Goal: Information Seeking & Learning: Learn about a topic

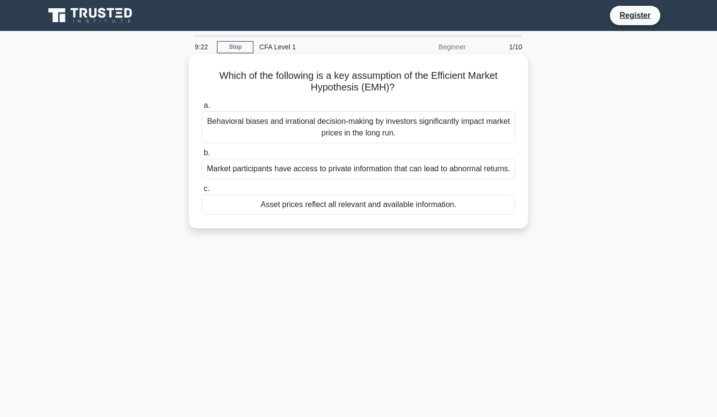
click at [417, 137] on div "Behavioral biases and irrational decision-making by investors significantly imp…" at bounding box center [358, 127] width 314 height 32
click at [201, 109] on input "a. Behavioral biases and irrational decision-making by investors significantly …" at bounding box center [201, 106] width 0 height 6
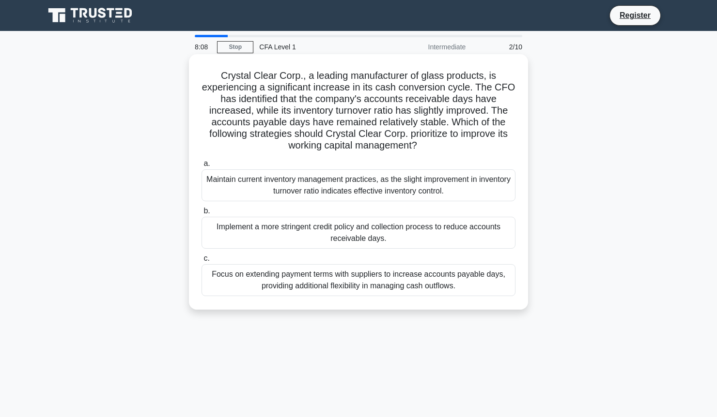
click at [456, 236] on div "Implement a more stringent credit policy and collection process to reduce accou…" at bounding box center [358, 233] width 314 height 32
click at [201, 214] on input "b. Implement a more stringent credit policy and collection process to reduce ac…" at bounding box center [201, 211] width 0 height 6
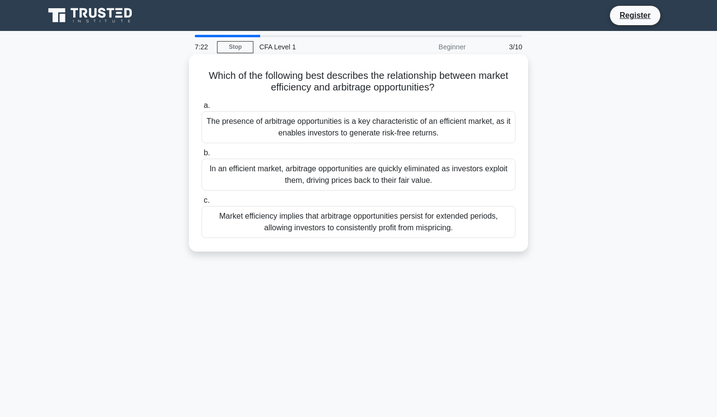
click at [414, 176] on div "In an efficient market, arbitrage opportunities are quickly eliminated as inves…" at bounding box center [358, 175] width 314 height 32
click at [201, 156] on input "b. In an efficient market, arbitrage opportunities are quickly eliminated as in…" at bounding box center [201, 153] width 0 height 6
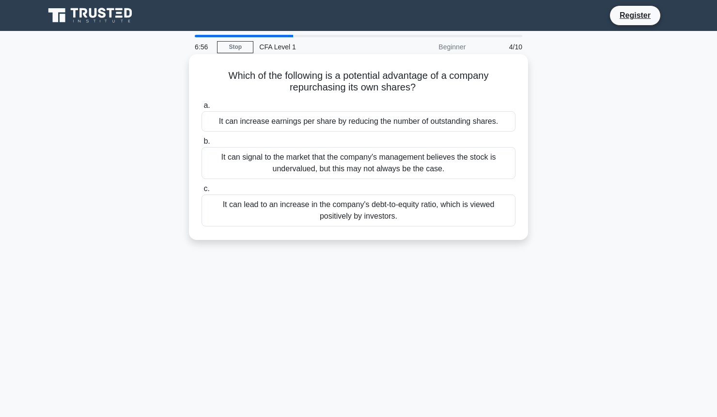
click at [432, 214] on div "It can lead to an increase in the company's debt-to-equity ratio, which is view…" at bounding box center [358, 211] width 314 height 32
click at [201, 192] on input "c. It can lead to an increase in the company's debt-to-equity ratio, which is v…" at bounding box center [201, 189] width 0 height 6
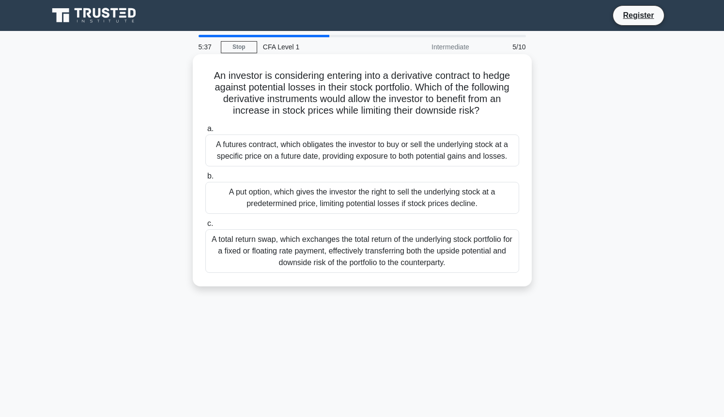
click at [377, 209] on div "A put option, which gives the investor the right to sell the underlying stock a…" at bounding box center [362, 198] width 314 height 32
click at [205, 180] on input "b. A put option, which gives the investor the right to sell the underlying stoc…" at bounding box center [205, 176] width 0 height 6
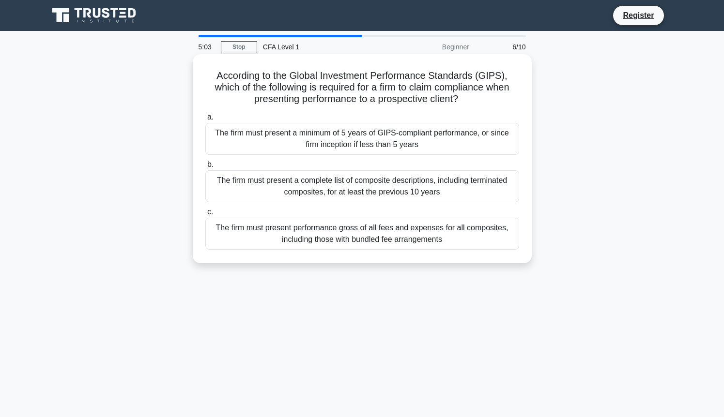
click at [440, 237] on div "The firm must present performance gross of all fees and expenses for all compos…" at bounding box center [362, 234] width 314 height 32
click at [205, 215] on input "c. The firm must present performance gross of all fees and expenses for all com…" at bounding box center [205, 212] width 0 height 6
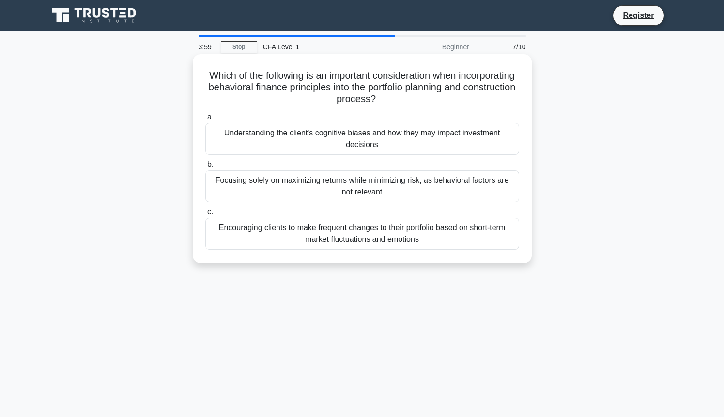
click at [392, 193] on div "Focusing solely on maximizing returns while minimizing risk, as behavioral fact…" at bounding box center [362, 186] width 314 height 32
click at [205, 168] on input "b. Focusing solely on maximizing returns while minimizing risk, as behavioral f…" at bounding box center [205, 165] width 0 height 6
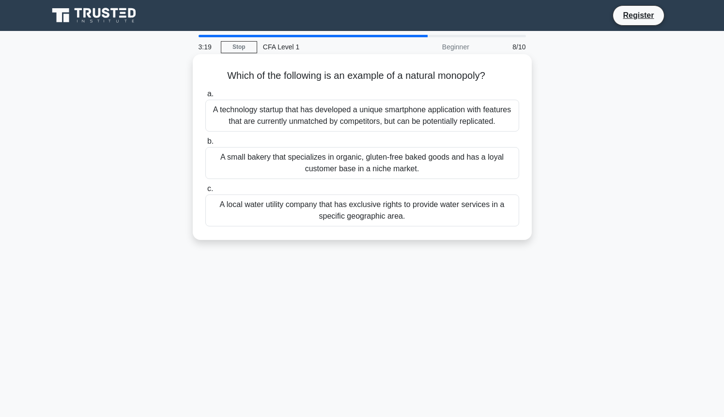
click at [437, 209] on div "A local water utility company that has exclusive rights to provide water servic…" at bounding box center [362, 211] width 314 height 32
click at [205, 192] on input "c. A local water utility company that has exclusive rights to provide water ser…" at bounding box center [205, 189] width 0 height 6
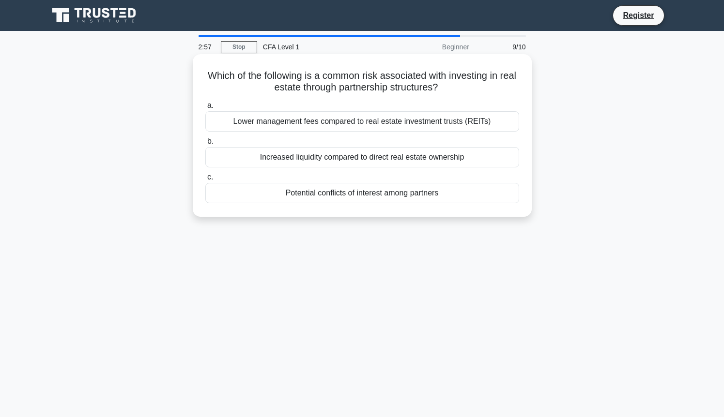
click at [428, 194] on div "Potential conflicts of interest among partners" at bounding box center [362, 193] width 314 height 20
click at [205, 181] on input "c. Potential conflicts of interest among partners" at bounding box center [205, 177] width 0 height 6
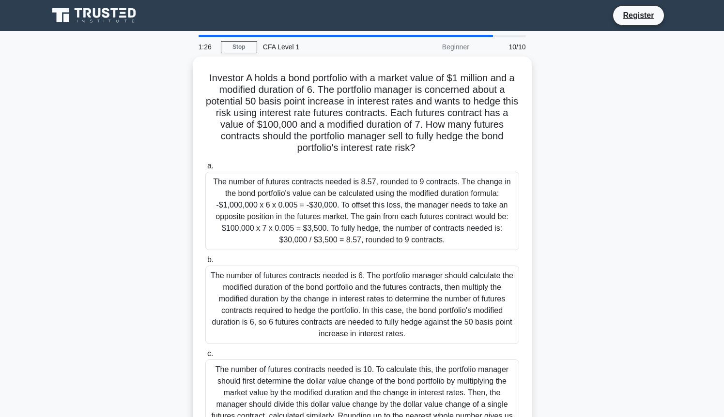
click at [554, 302] on div "Investor A holds a bond portfolio with a market value of $1 million and a modif…" at bounding box center [362, 260] width 639 height 407
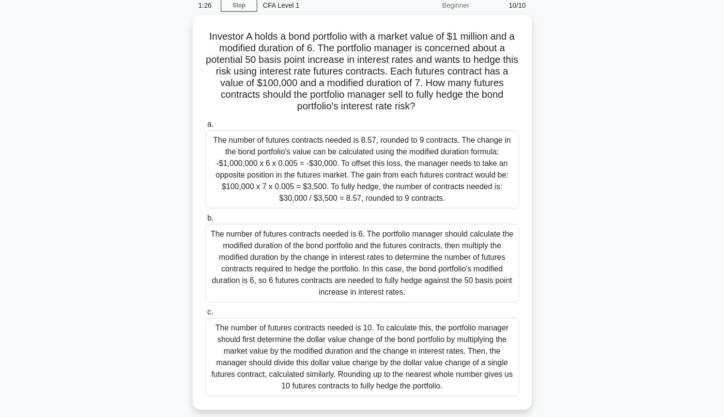
scroll to position [58, 0]
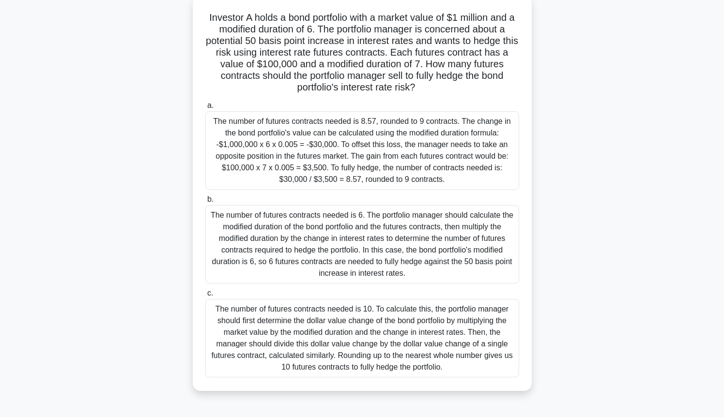
click at [457, 327] on div "The number of futures contracts needed is 10. To calculate this, the portfolio …" at bounding box center [362, 338] width 314 height 78
click at [205, 297] on input "c. The number of futures contracts needed is 10. To calculate this, the portfol…" at bounding box center [205, 293] width 0 height 6
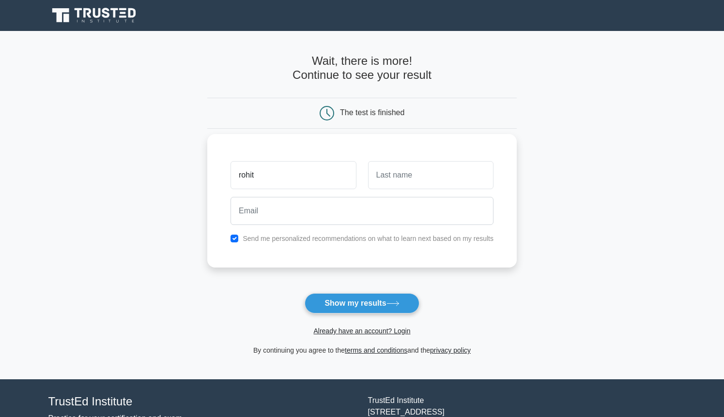
type input "rohit"
type input "kumar"
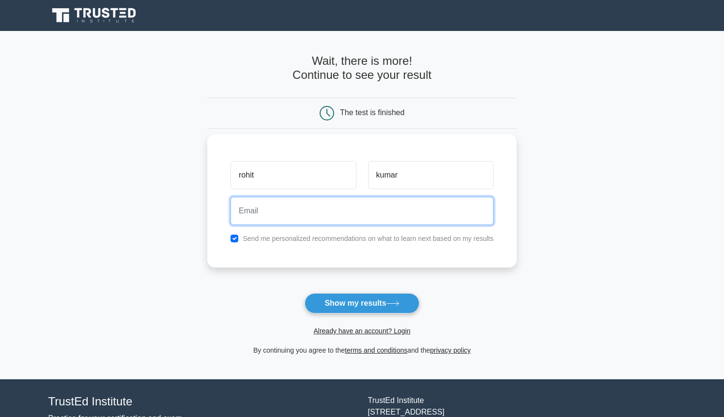
type input "[PERSON_NAME][EMAIL_ADDRESS][DOMAIN_NAME]"
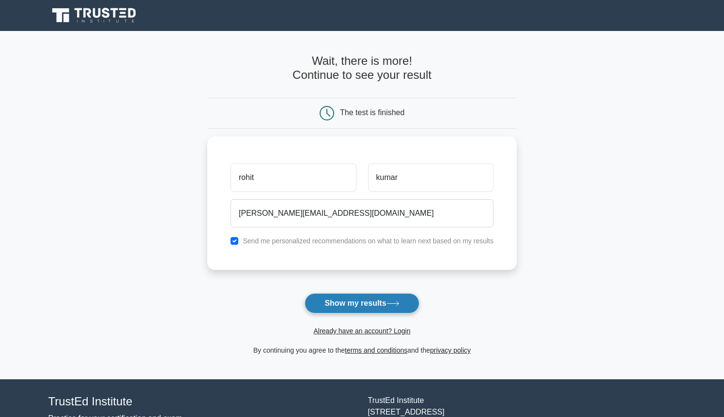
click at [354, 306] on button "Show my results" at bounding box center [362, 303] width 114 height 20
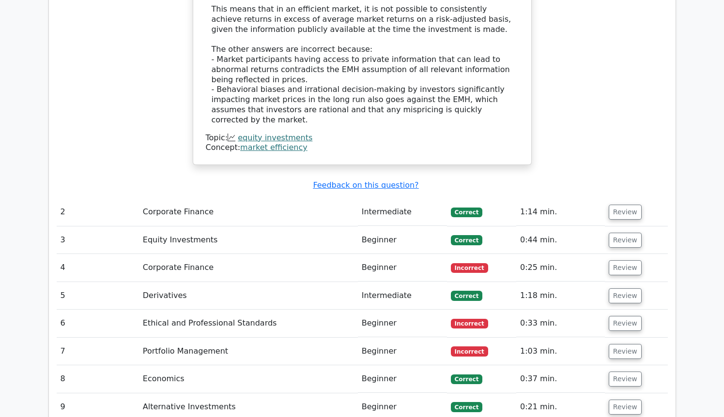
scroll to position [1123, 0]
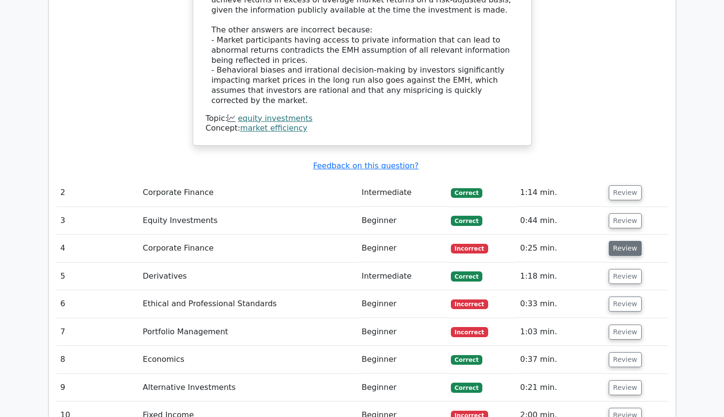
click at [615, 241] on button "Review" at bounding box center [625, 248] width 33 height 15
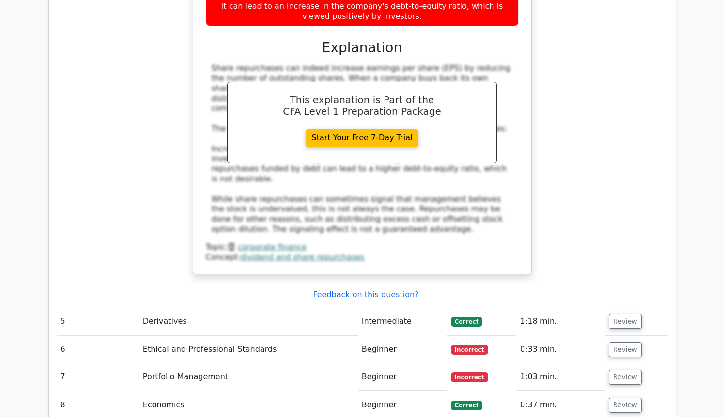
scroll to position [1530, 0]
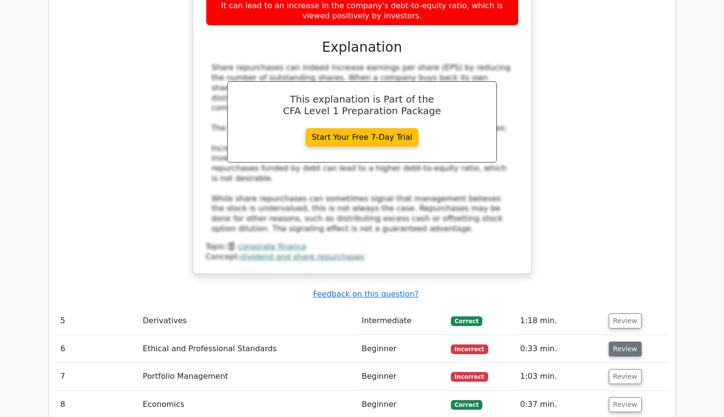
click at [626, 342] on button "Review" at bounding box center [625, 349] width 33 height 15
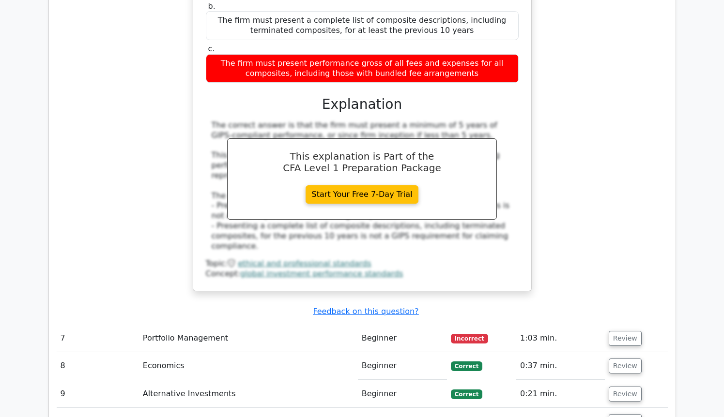
scroll to position [2014, 0]
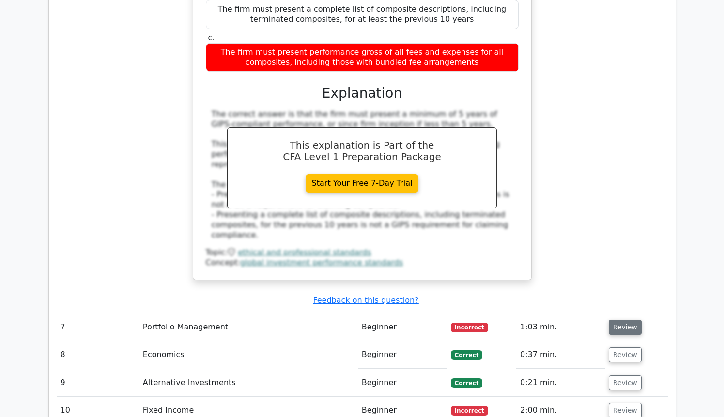
click at [620, 320] on button "Review" at bounding box center [625, 327] width 33 height 15
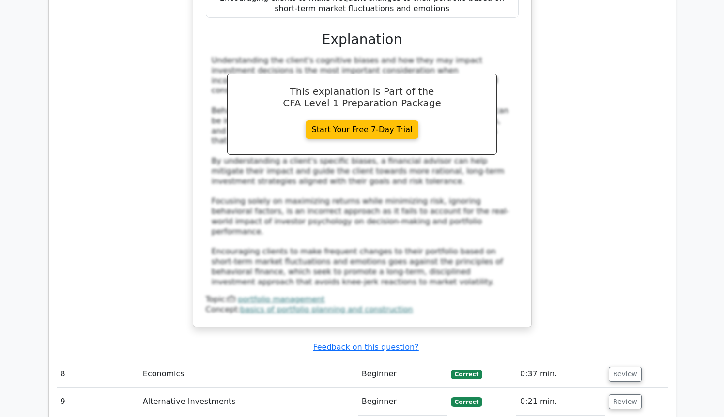
scroll to position [2537, 0]
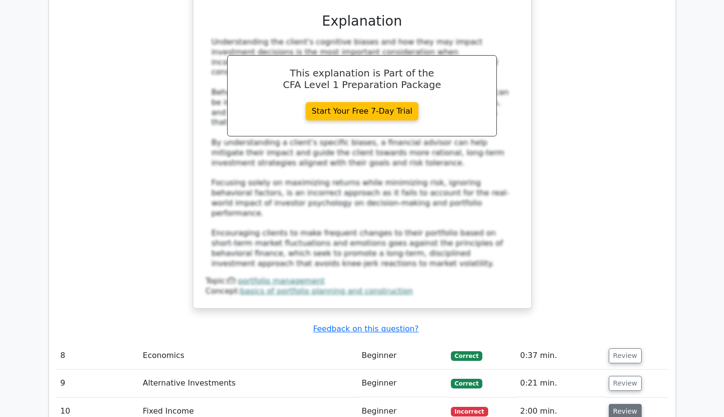
click at [625, 404] on button "Review" at bounding box center [625, 411] width 33 height 15
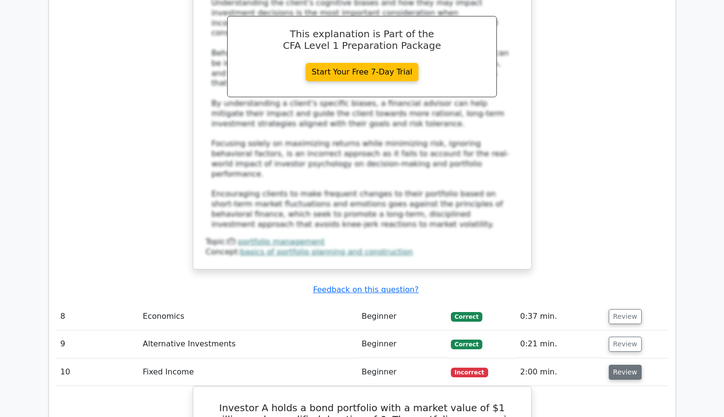
scroll to position [2576, 0]
click at [625, 310] on button "Review" at bounding box center [625, 317] width 33 height 15
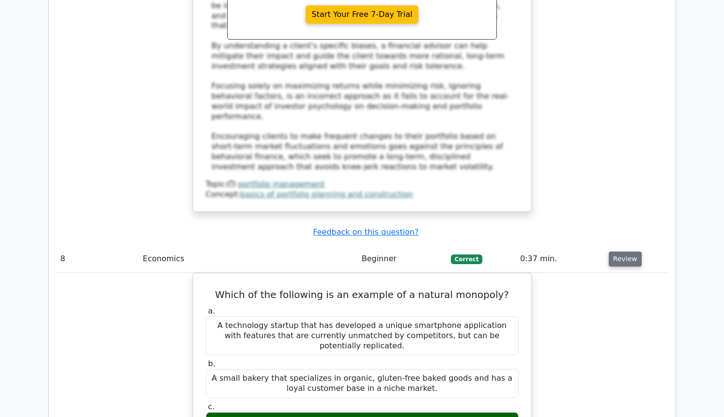
scroll to position [2653, 0]
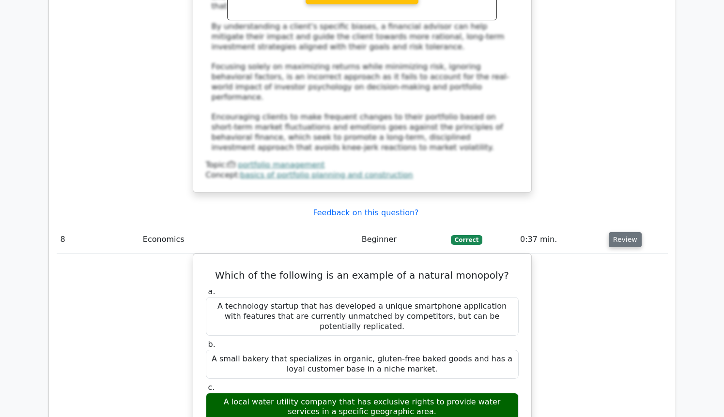
click at [624, 232] on button "Review" at bounding box center [625, 239] width 33 height 15
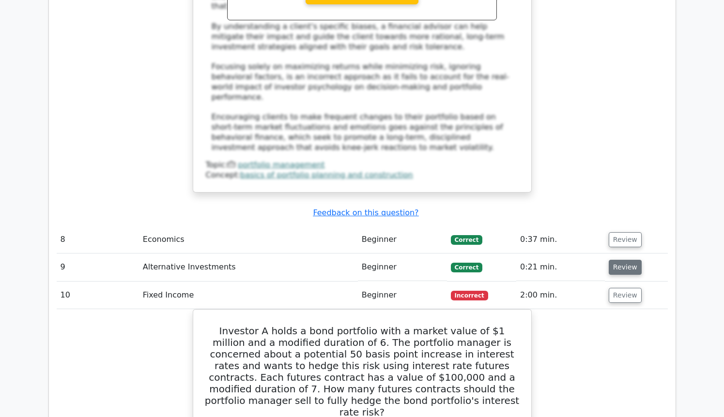
click at [625, 260] on button "Review" at bounding box center [625, 267] width 33 height 15
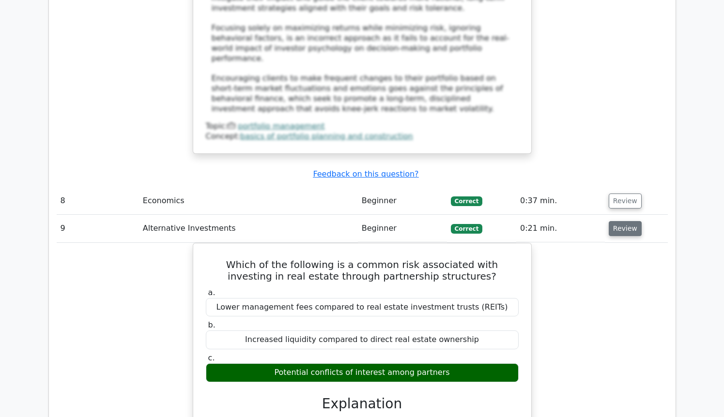
scroll to position [2711, 0]
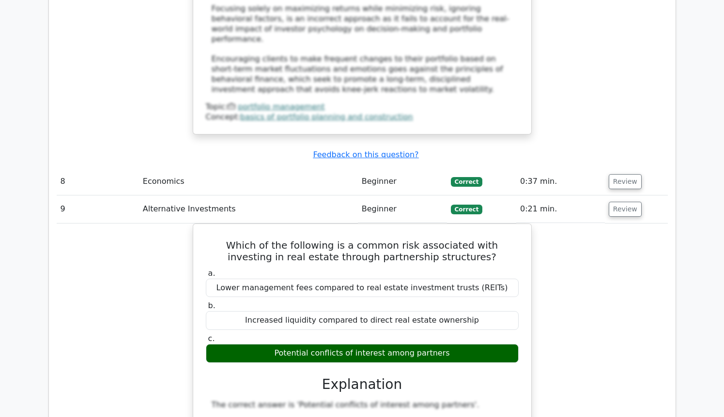
click at [633, 168] on td "Review" at bounding box center [636, 182] width 63 height 28
click at [626, 202] on button "Review" at bounding box center [625, 209] width 33 height 15
